Goal: Information Seeking & Learning: Learn about a topic

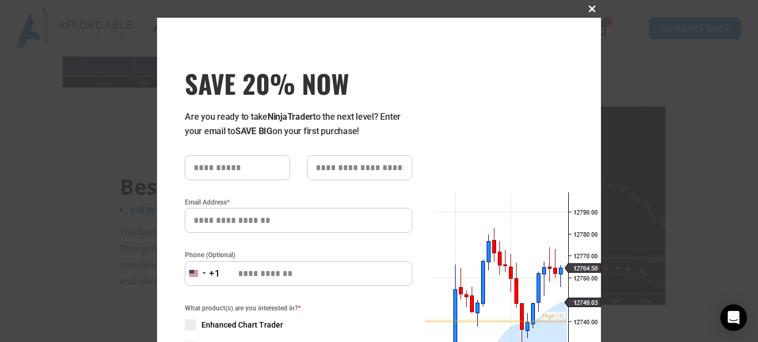
click at [589, 13] on button "Close this module" at bounding box center [592, 9] width 18 height 18
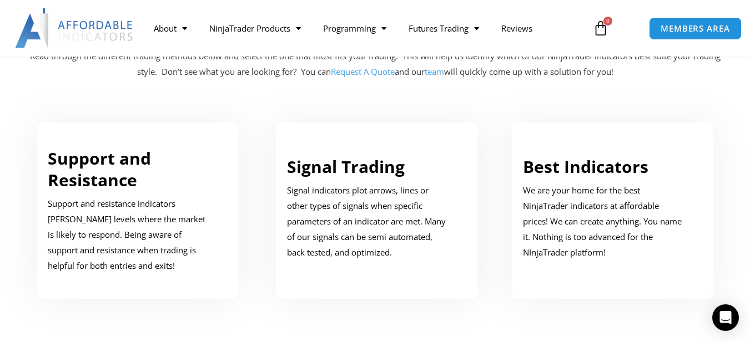
scroll to position [666, 0]
